Goal: Task Accomplishment & Management: Manage account settings

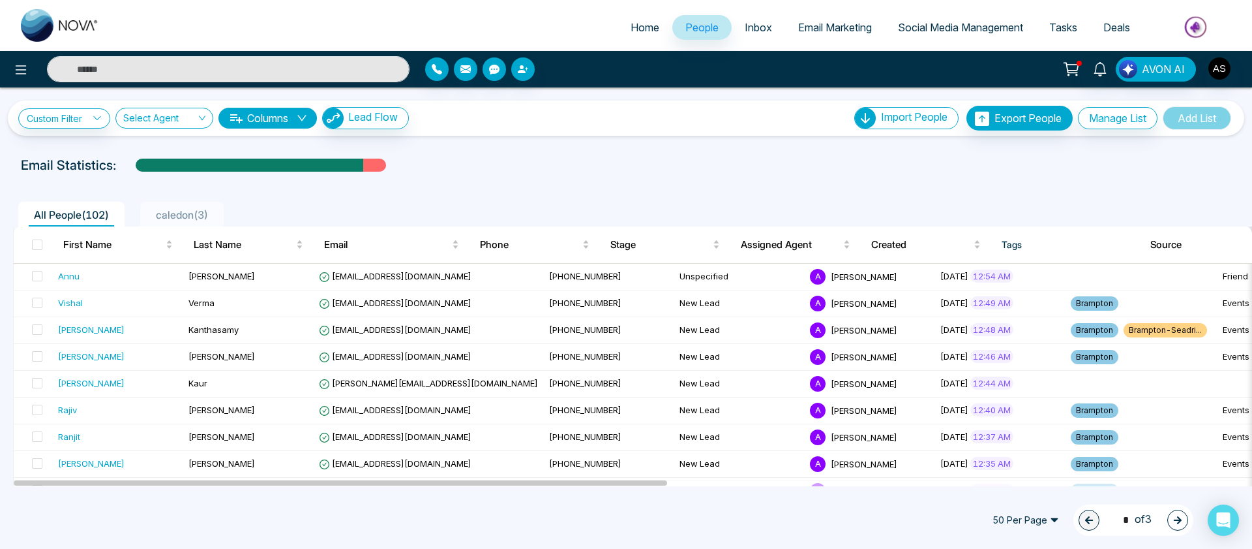
click at [803, 23] on span "Email Marketing" at bounding box center [835, 27] width 74 height 13
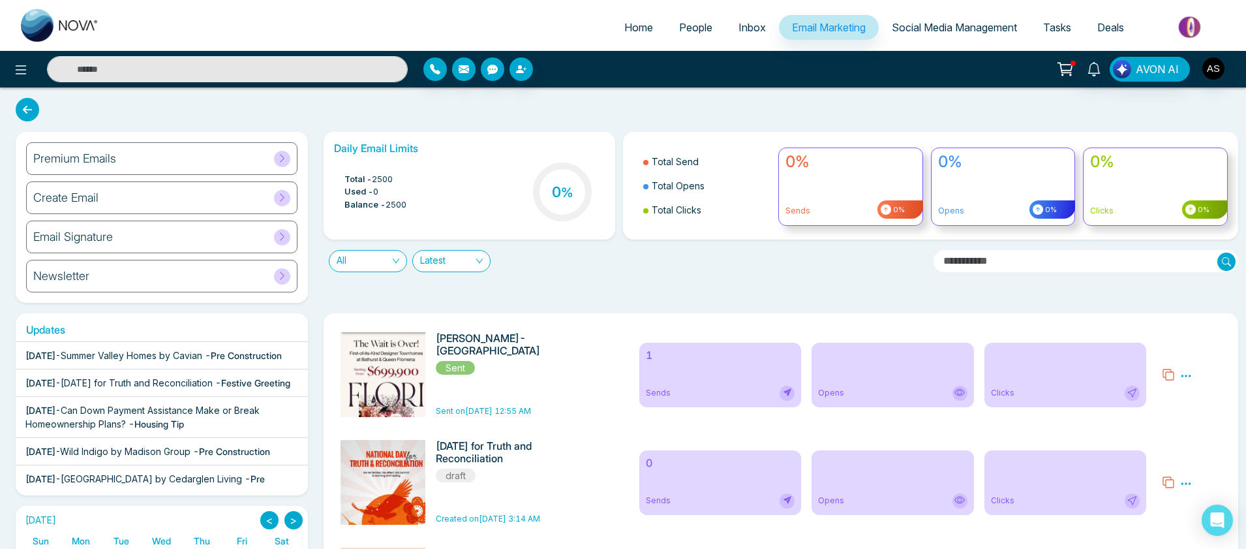
click at [152, 166] on div "Premium Emails" at bounding box center [161, 158] width 271 height 33
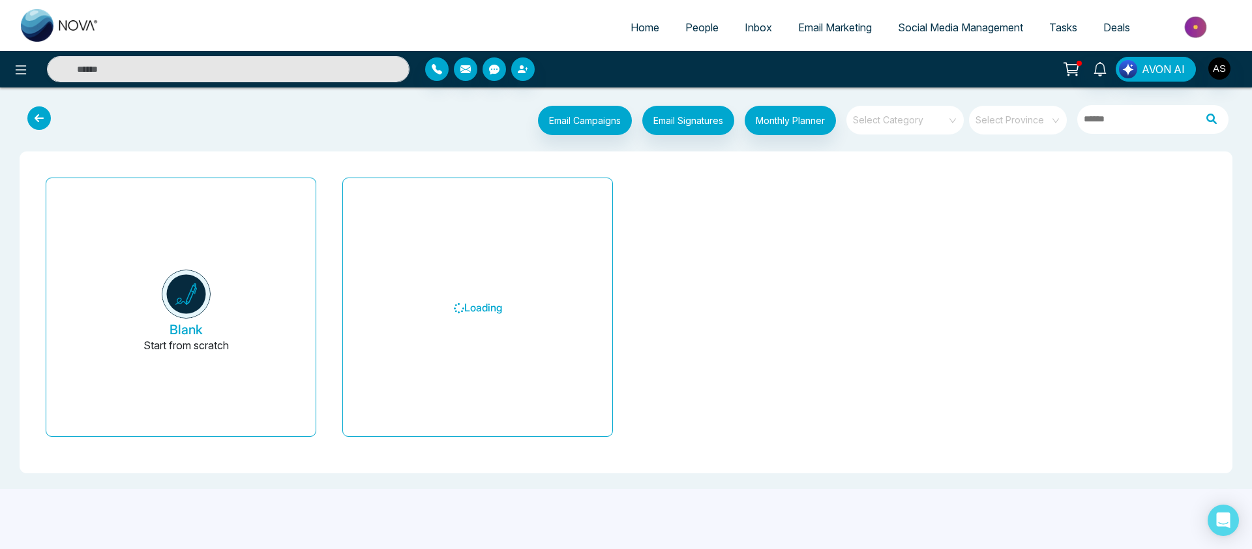
click at [958, 128] on div "Select Category" at bounding box center [905, 120] width 117 height 29
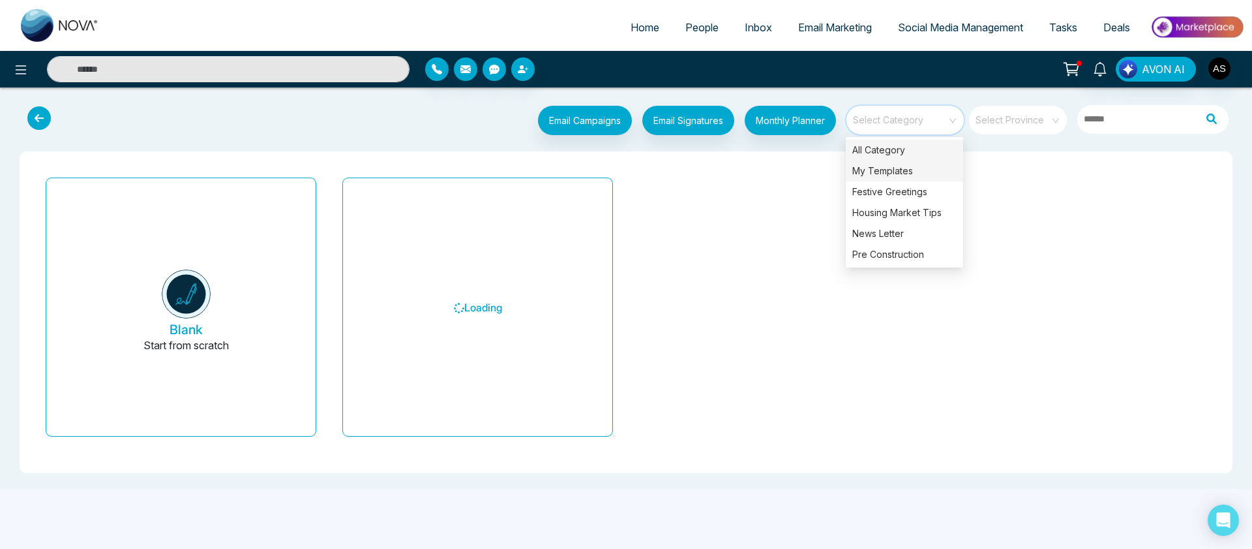
click at [894, 172] on div "My Templates" at bounding box center [904, 170] width 117 height 21
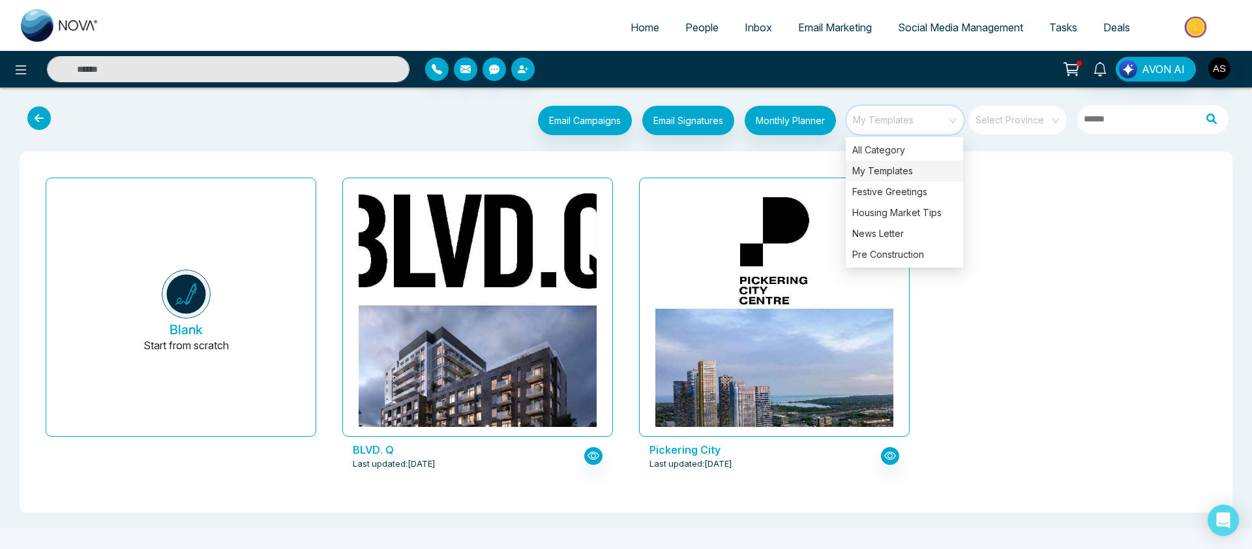
click at [631, 24] on span "Home" at bounding box center [645, 27] width 29 height 13
select select "*"
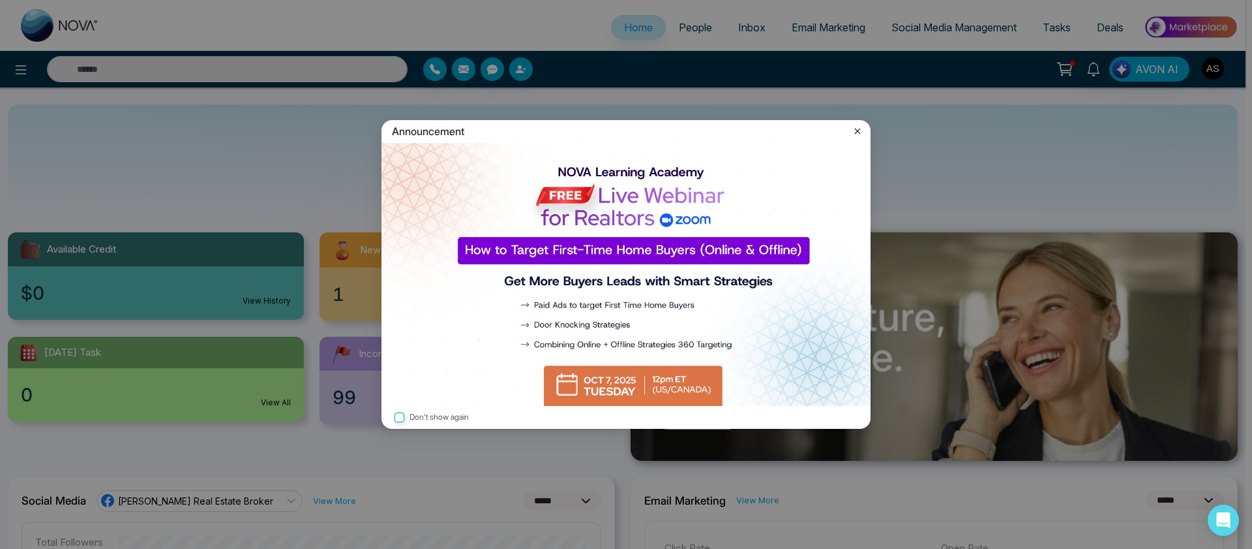
click at [860, 134] on icon at bounding box center [857, 131] width 13 height 13
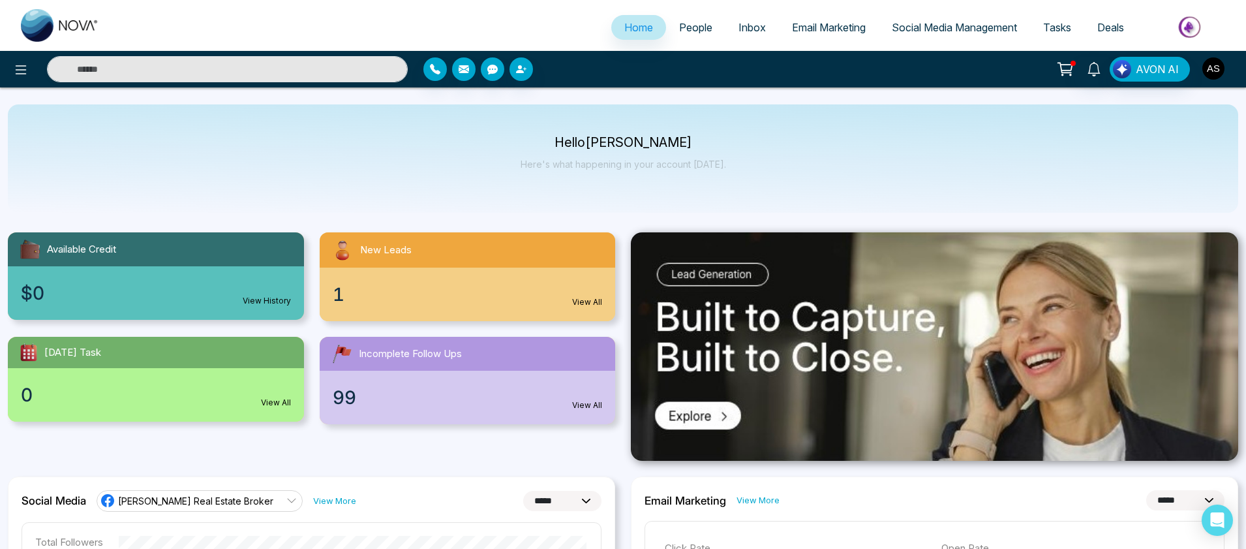
click at [1218, 74] on img "button" at bounding box center [1213, 68] width 22 height 22
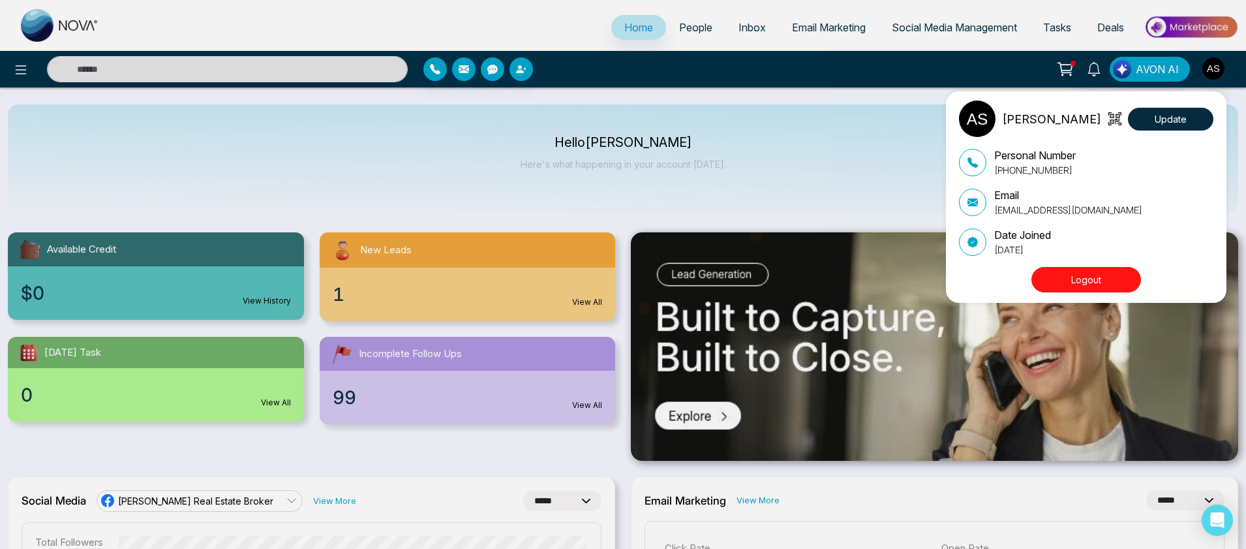
click at [1086, 284] on button "Logout" at bounding box center [1086, 279] width 110 height 25
